Goal: Task Accomplishment & Management: Manage account settings

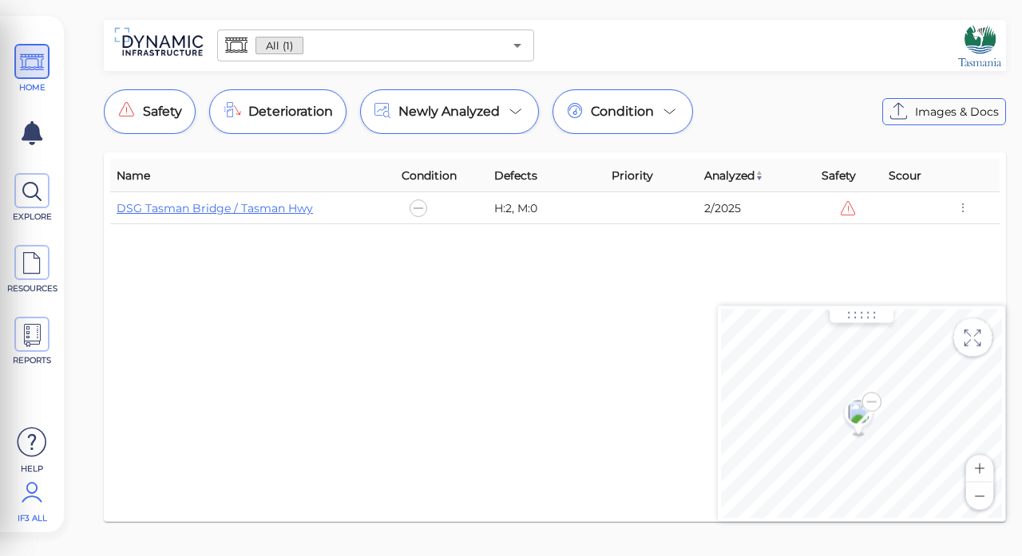
click at [30, 502] on icon at bounding box center [32, 493] width 32 height 48
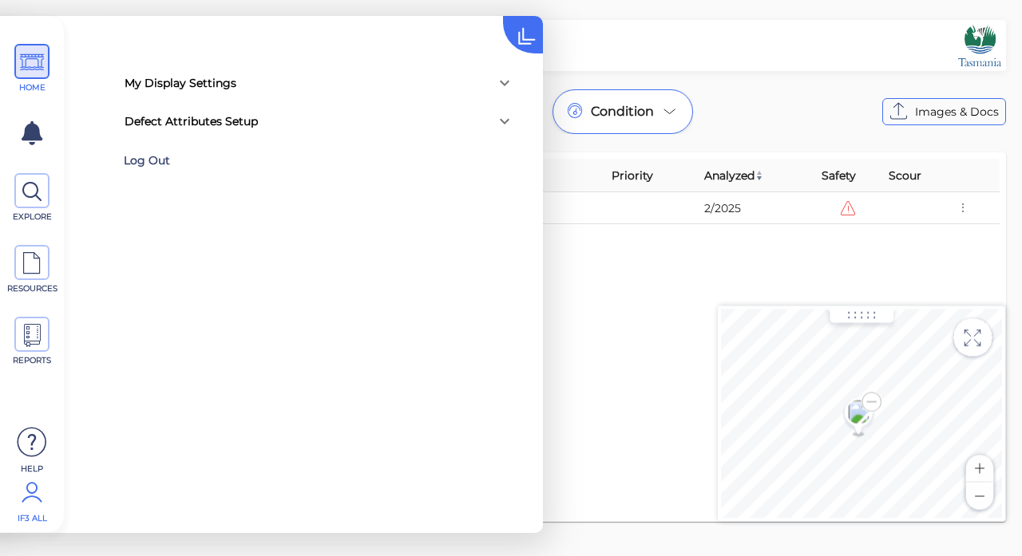
click at [162, 160] on div "Log Out" at bounding box center [228, 160] width 208 height 25
